Goal: Transaction & Acquisition: Purchase product/service

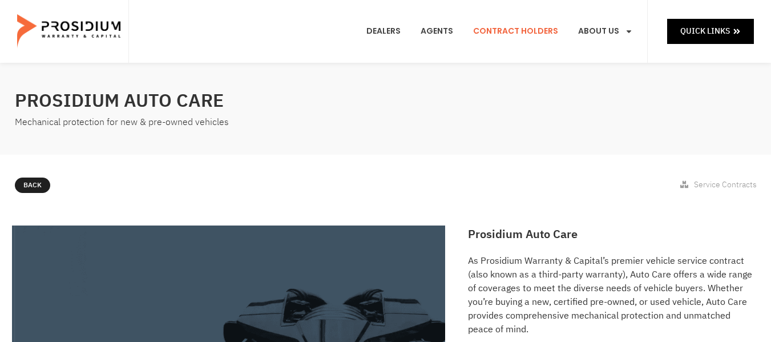
click at [530, 32] on link "Contract Holders" at bounding box center [515, 31] width 102 height 42
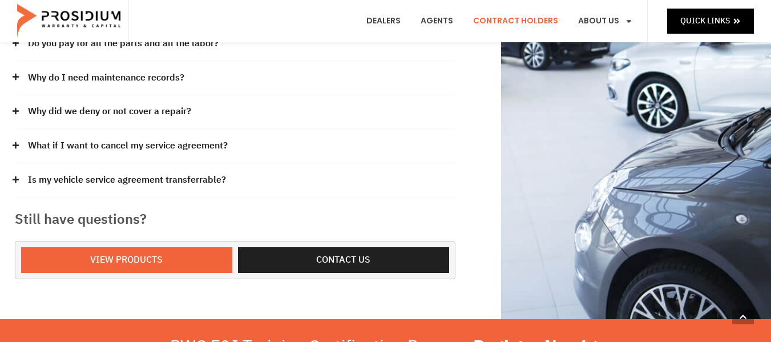
scroll to position [399, 0]
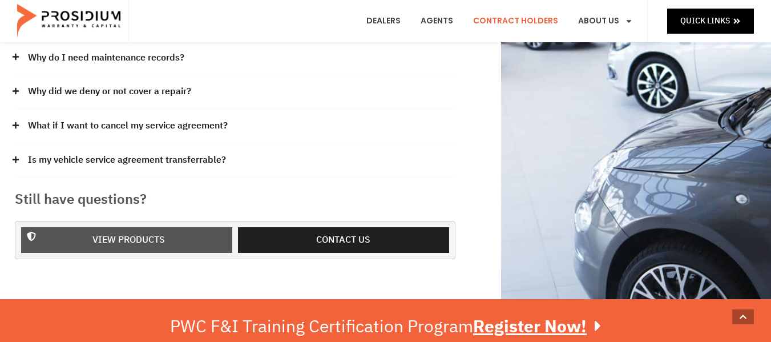
click at [124, 232] on span "View Products" at bounding box center [128, 240] width 72 height 17
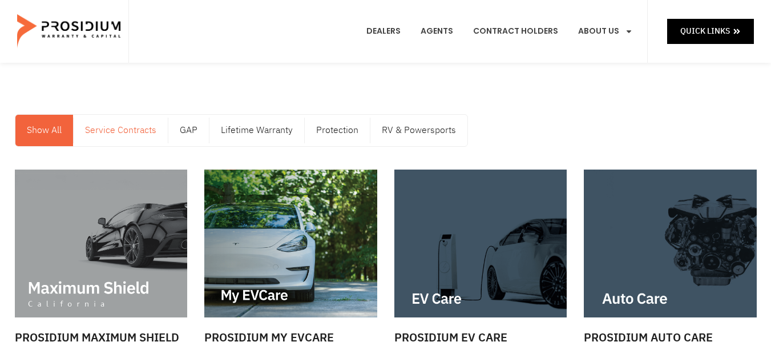
click at [125, 132] on link "Service Contracts" at bounding box center [121, 130] width 94 height 31
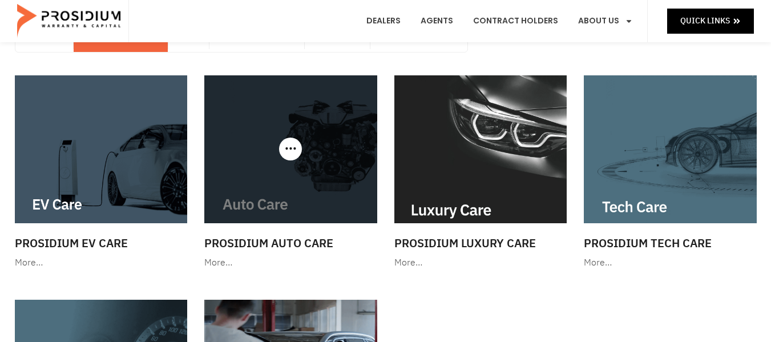
scroll to position [57, 0]
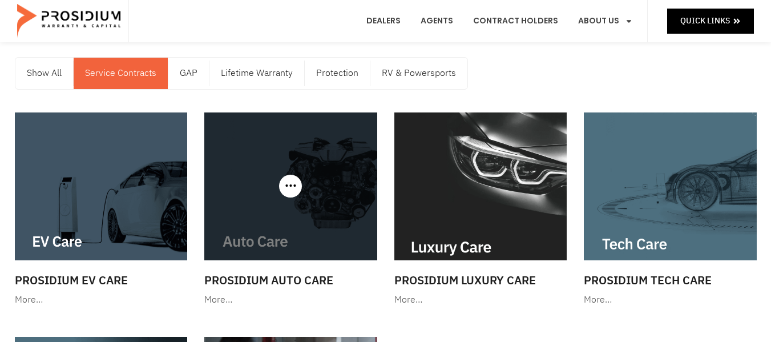
click at [295, 189] on div at bounding box center [290, 186] width 173 height 148
